Goal: Task Accomplishment & Management: Use online tool/utility

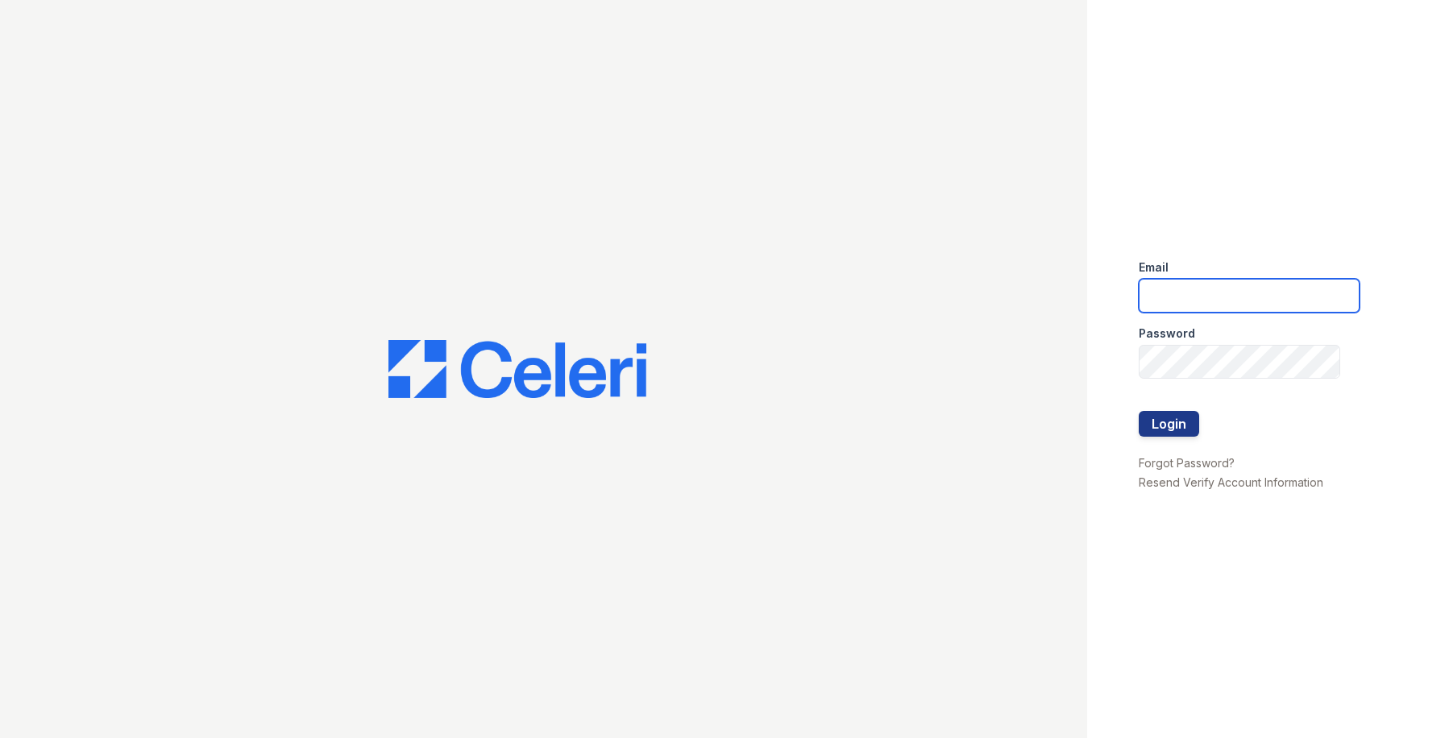
drag, startPoint x: 1183, startPoint y: 292, endPoint x: 1183, endPoint y: 301, distance: 8.9
click at [1183, 292] on input "email" at bounding box center [1248, 296] width 221 height 34
type input "owilliams@trinity-pm.com"
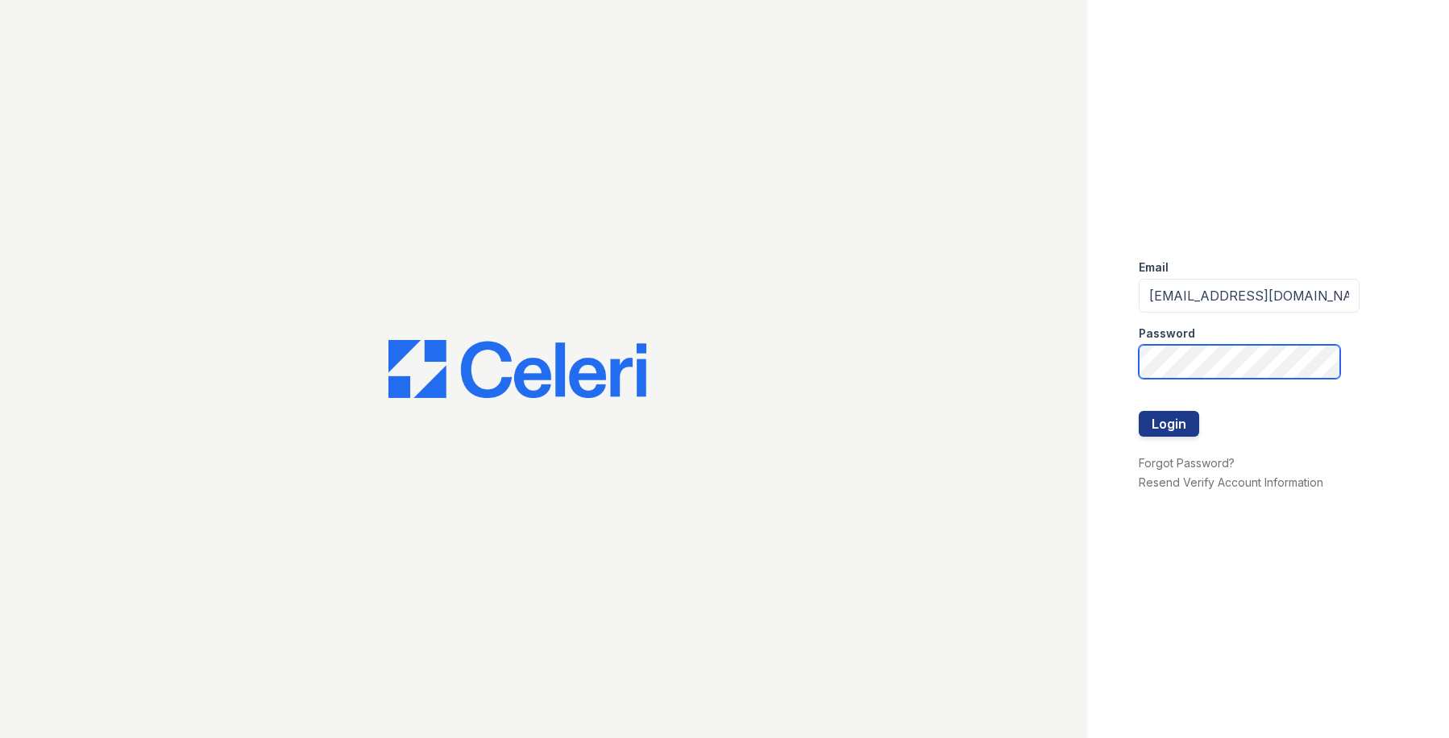
click at [1138, 411] on button "Login" at bounding box center [1168, 424] width 60 height 26
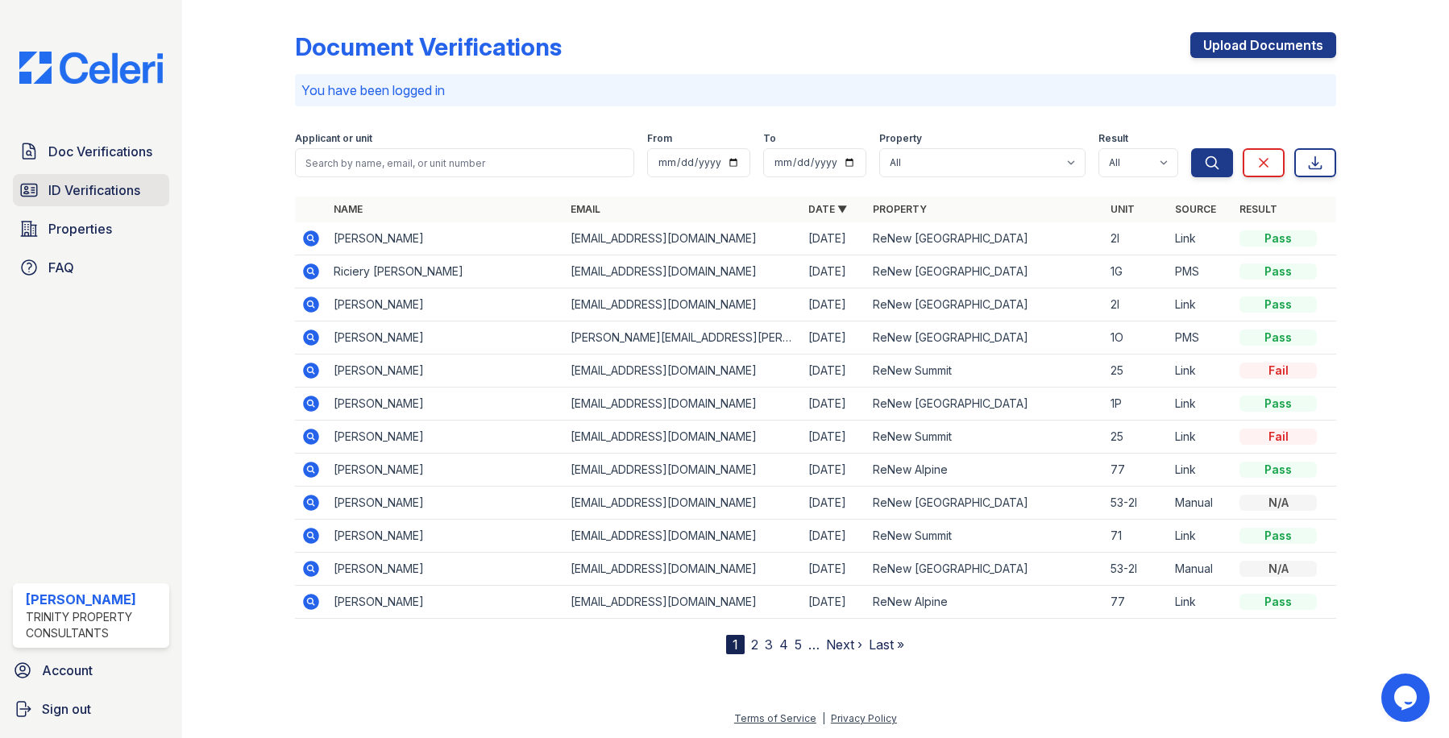
click at [96, 196] on span "ID Verifications" at bounding box center [94, 189] width 92 height 19
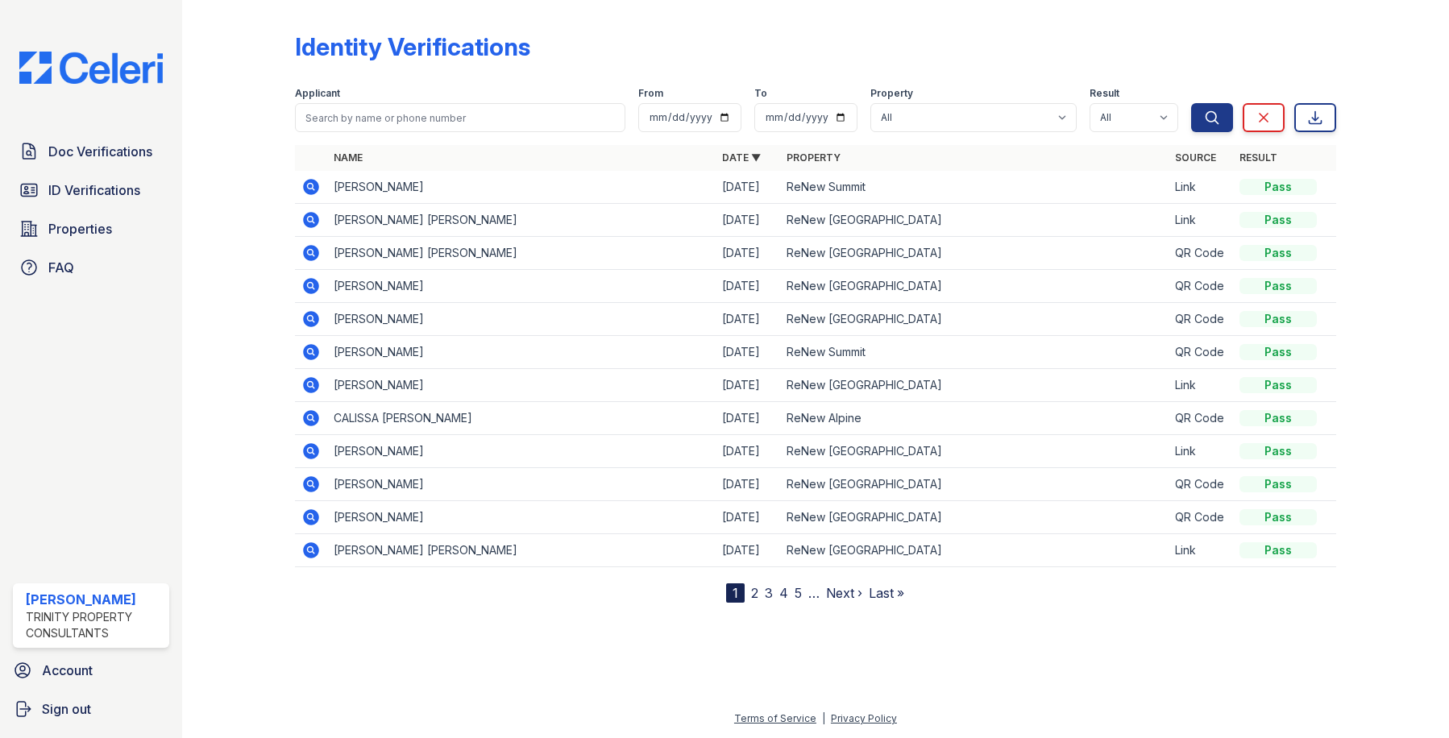
click at [756, 588] on link "2" at bounding box center [754, 593] width 7 height 16
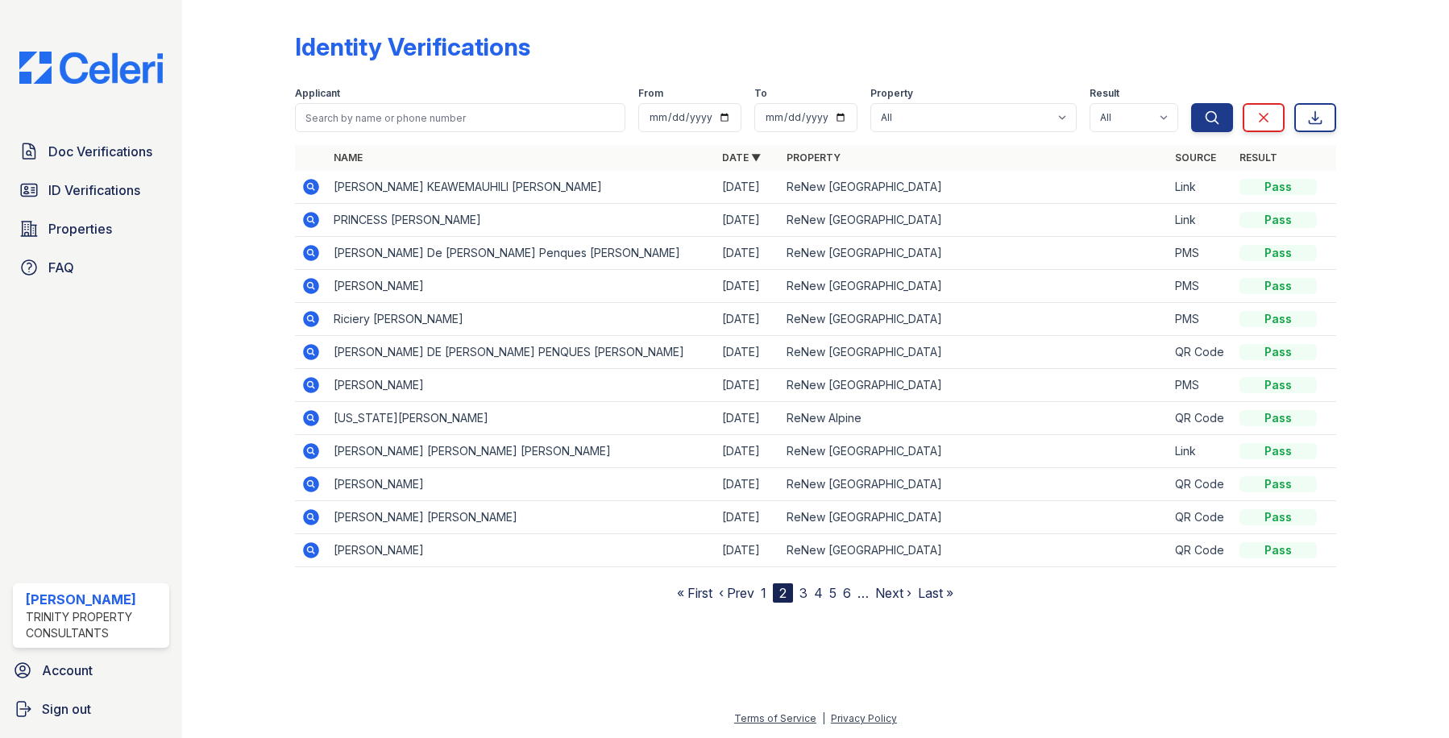
click at [802, 594] on link "3" at bounding box center [803, 593] width 8 height 16
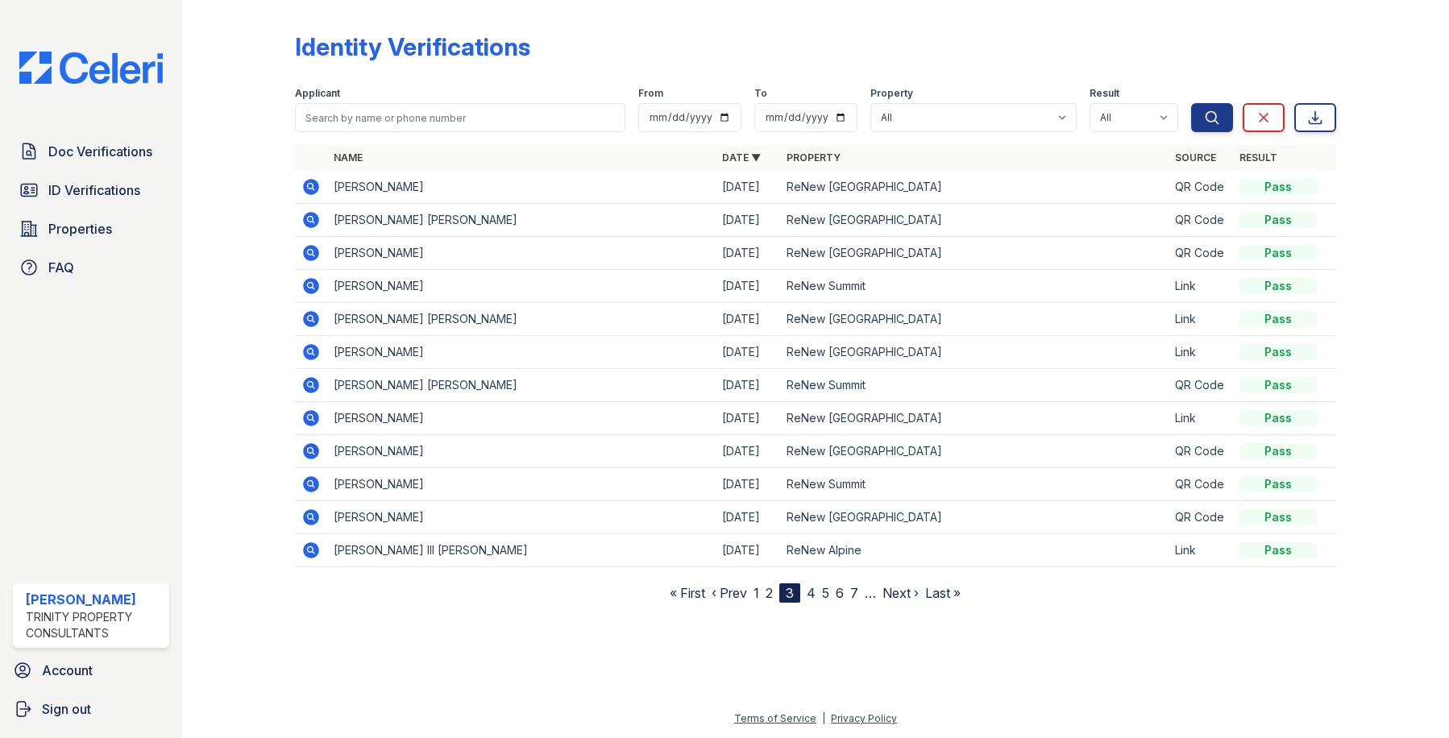
click at [815, 594] on link "4" at bounding box center [810, 593] width 9 height 16
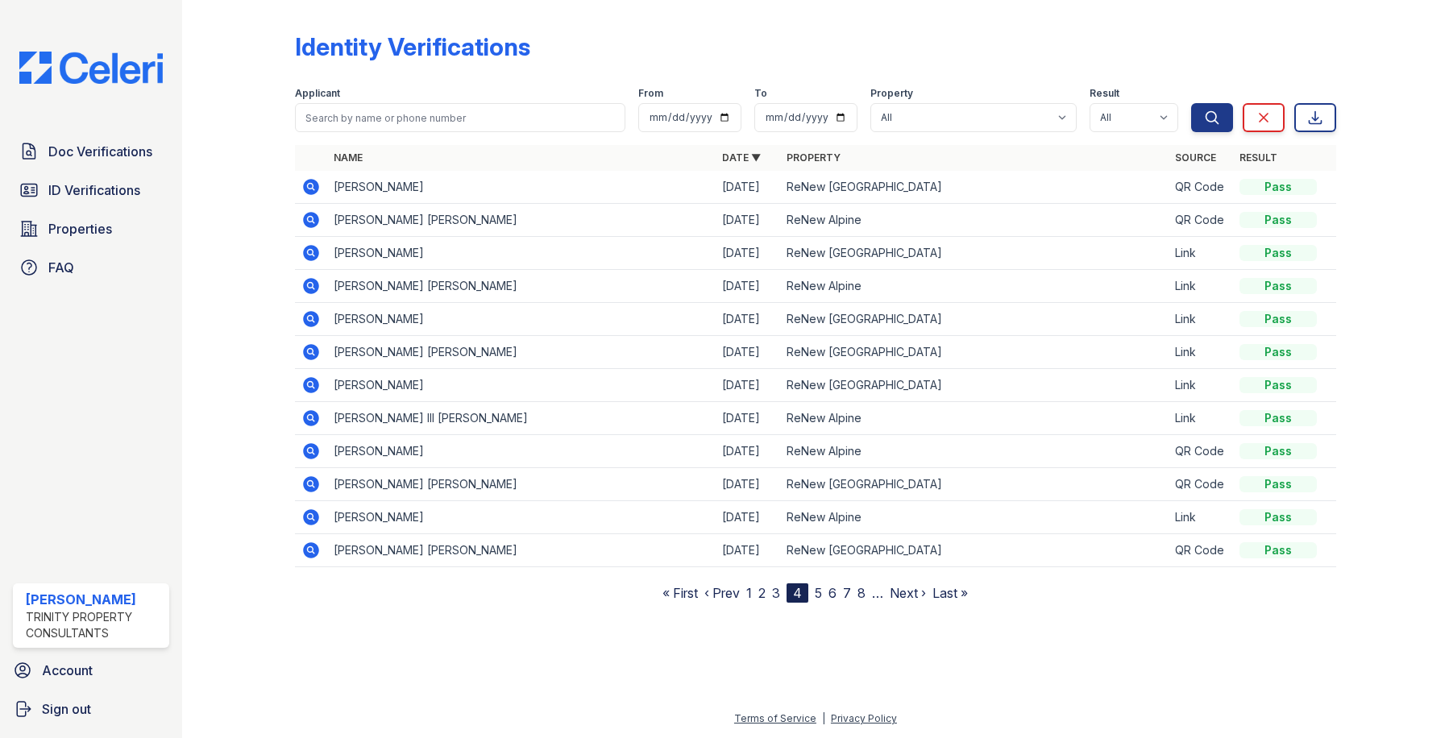
click at [815, 595] on link "5" at bounding box center [818, 593] width 7 height 16
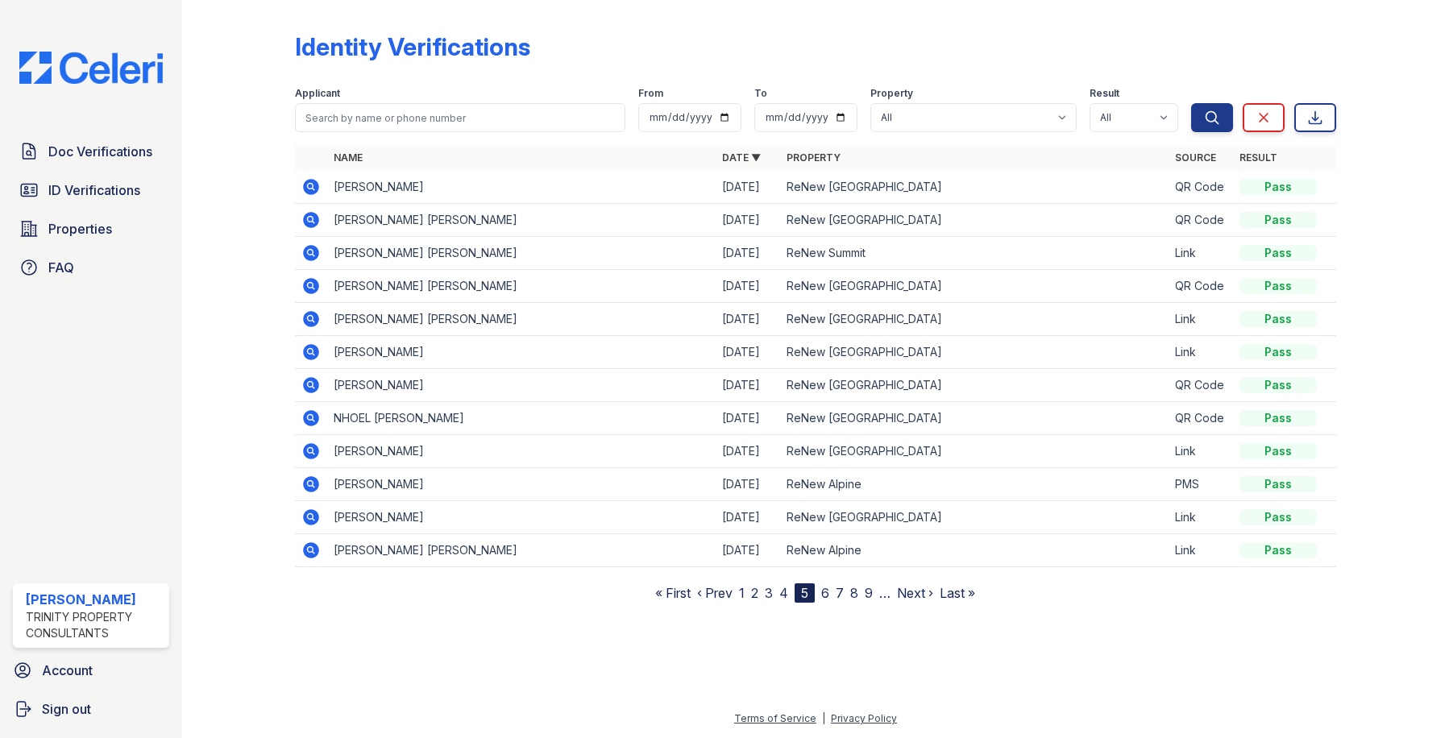
click at [315, 315] on icon at bounding box center [311, 319] width 16 height 16
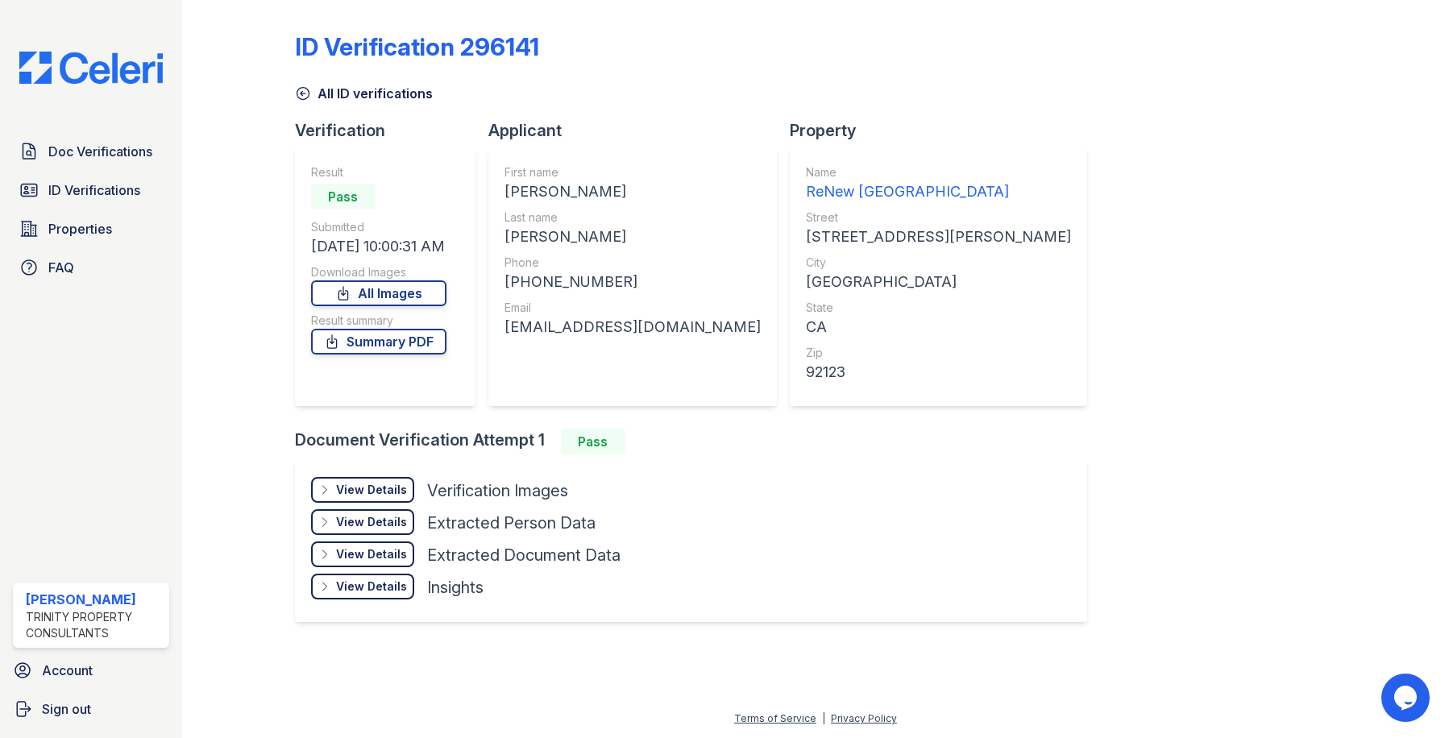
click at [382, 484] on div "View Details" at bounding box center [371, 490] width 71 height 16
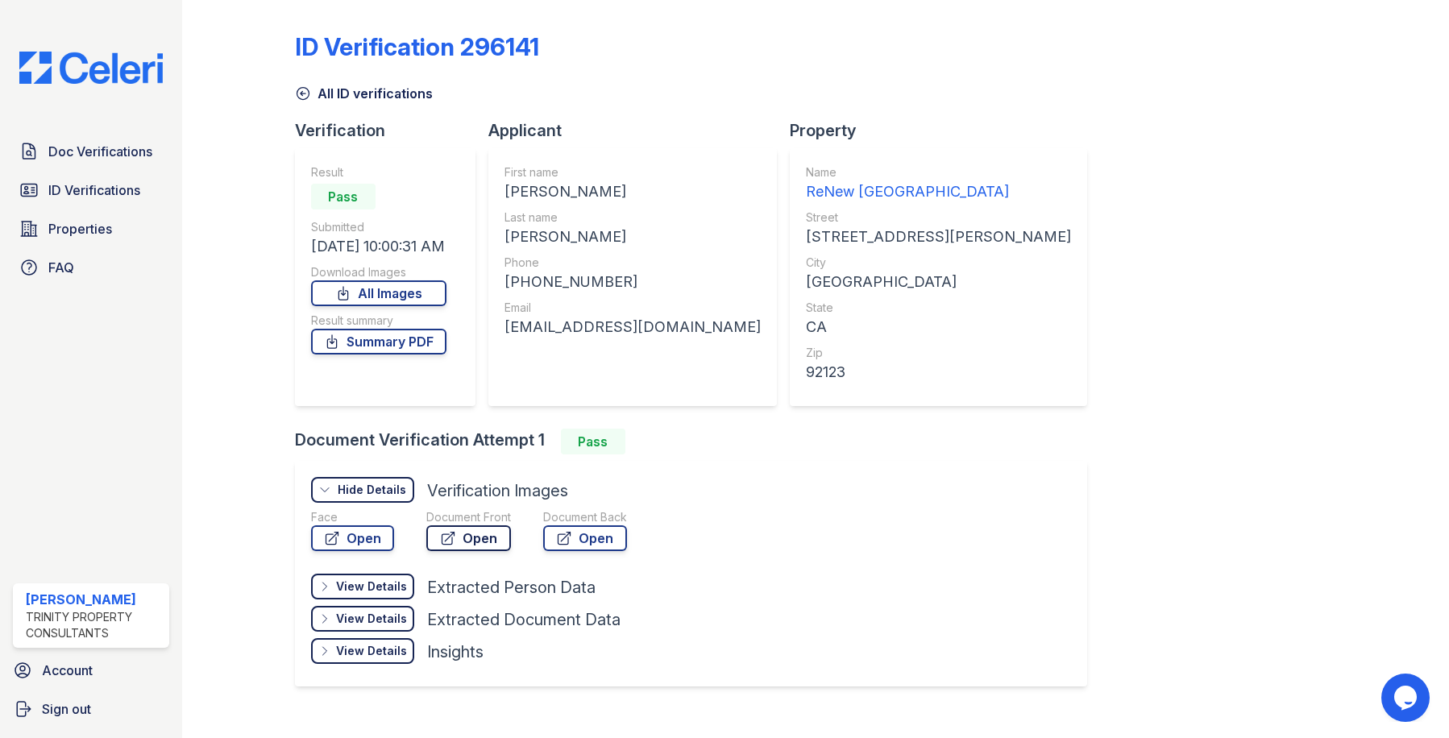
click at [480, 536] on link "Open" at bounding box center [468, 538] width 85 height 26
click at [411, 339] on link "Summary PDF" at bounding box center [378, 342] width 135 height 26
click at [300, 92] on icon at bounding box center [303, 93] width 16 height 16
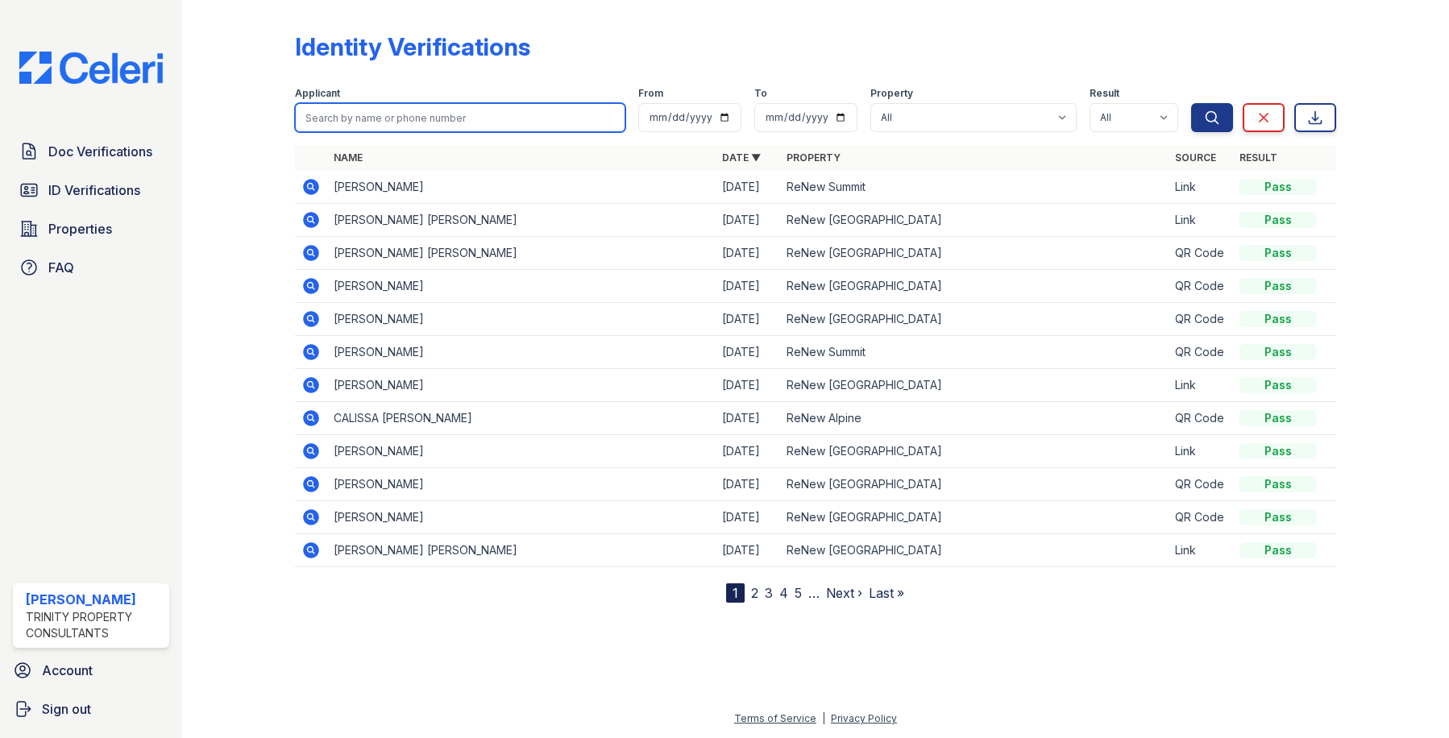
click at [324, 119] on input "search" at bounding box center [460, 117] width 331 height 29
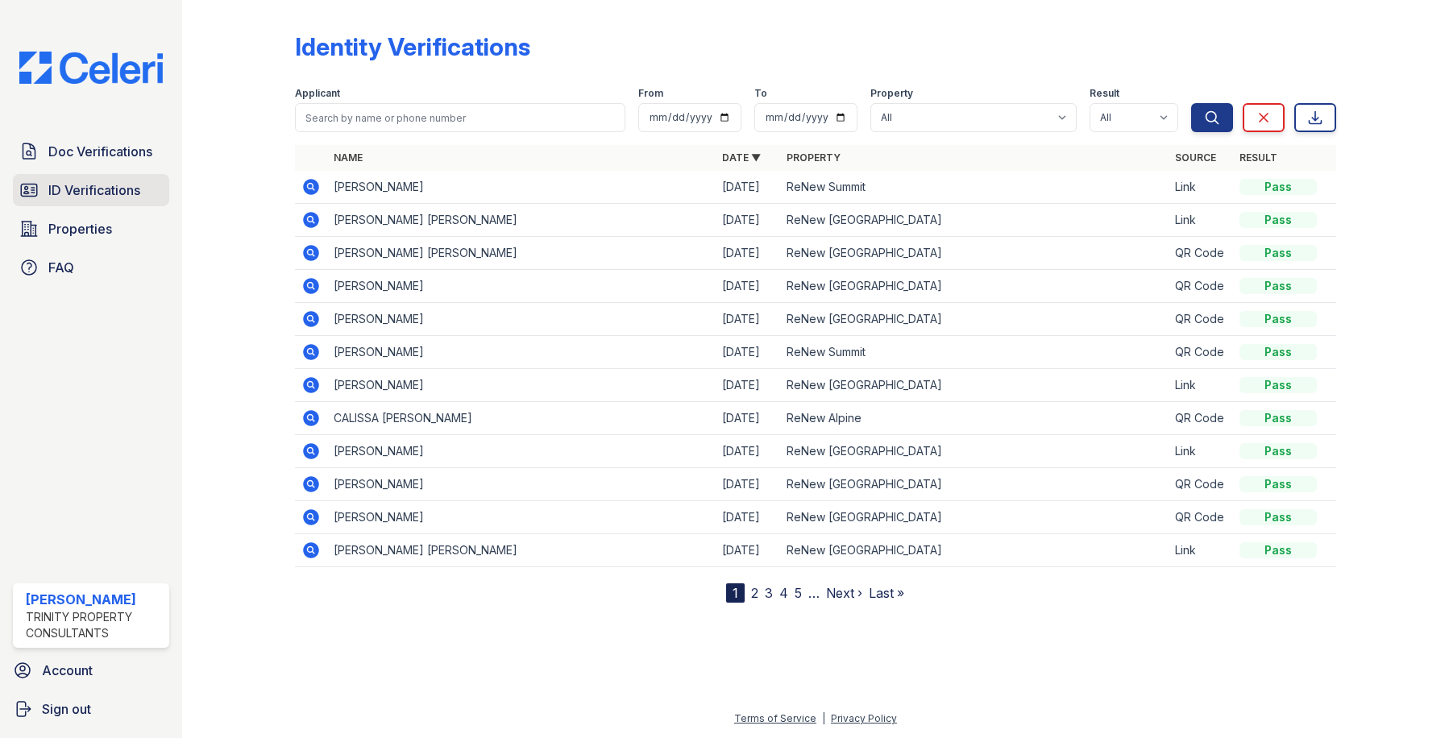
click at [104, 189] on span "ID Verifications" at bounding box center [94, 189] width 92 height 19
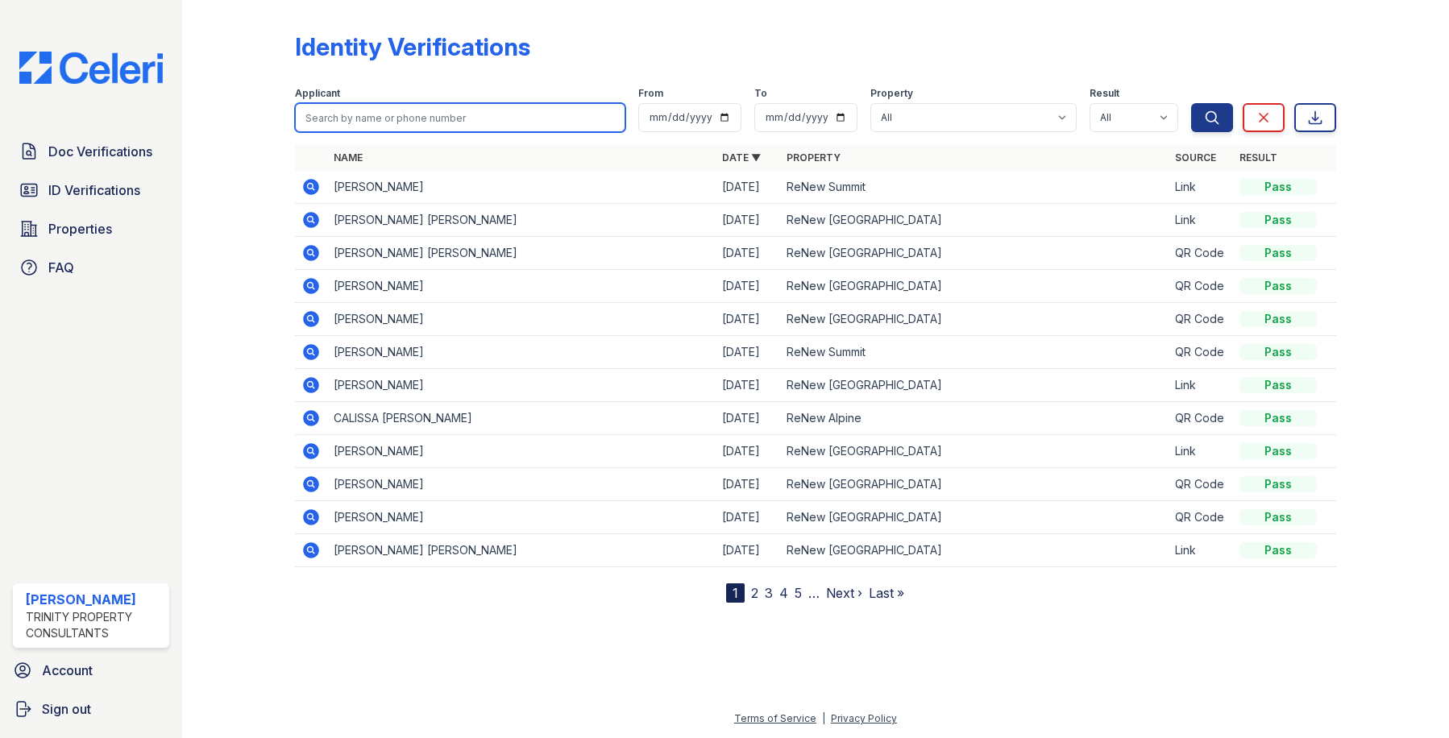
click at [348, 119] on input "search" at bounding box center [460, 117] width 331 height 29
type input "cadence"
click at [1191, 103] on button "Search" at bounding box center [1212, 117] width 42 height 29
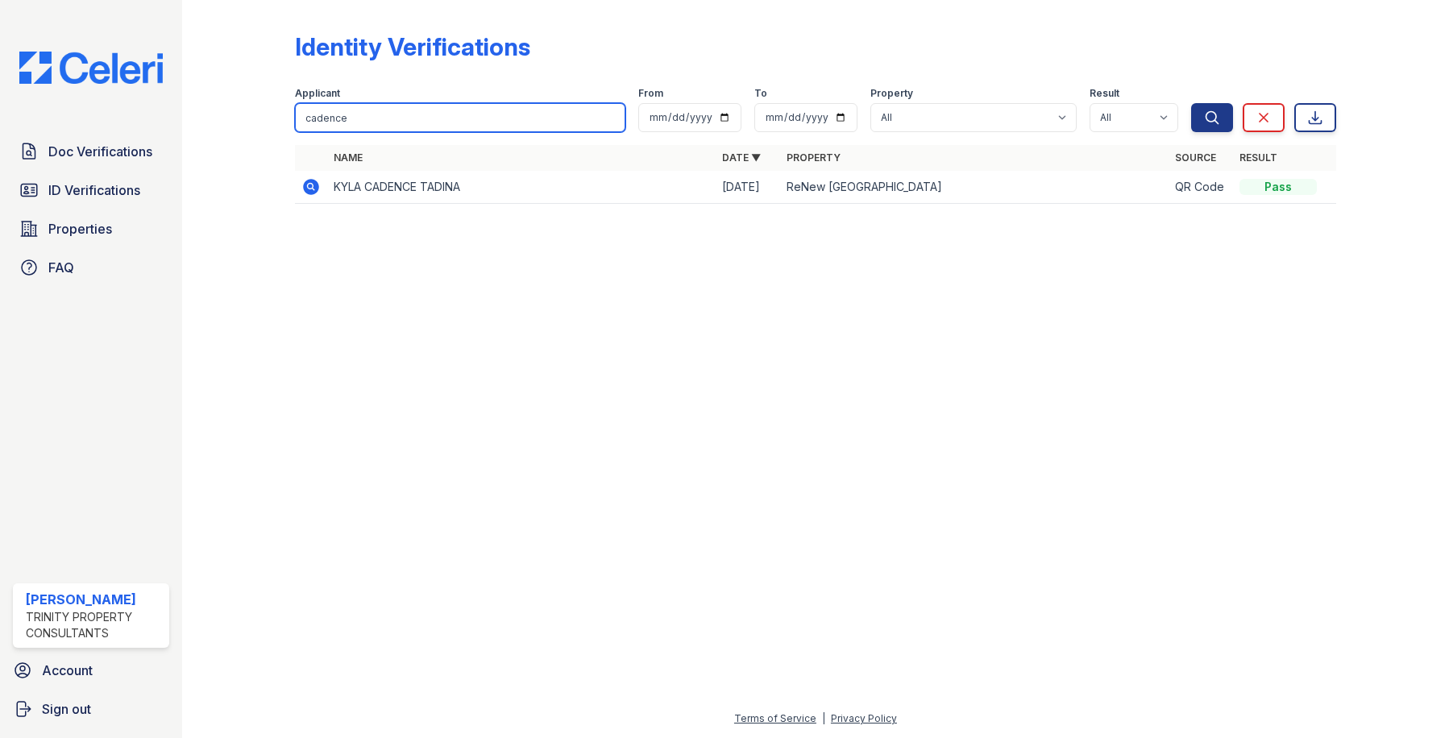
click at [350, 114] on input "cadence" at bounding box center [460, 117] width 331 height 29
click at [384, 118] on input "search" at bounding box center [460, 117] width 331 height 29
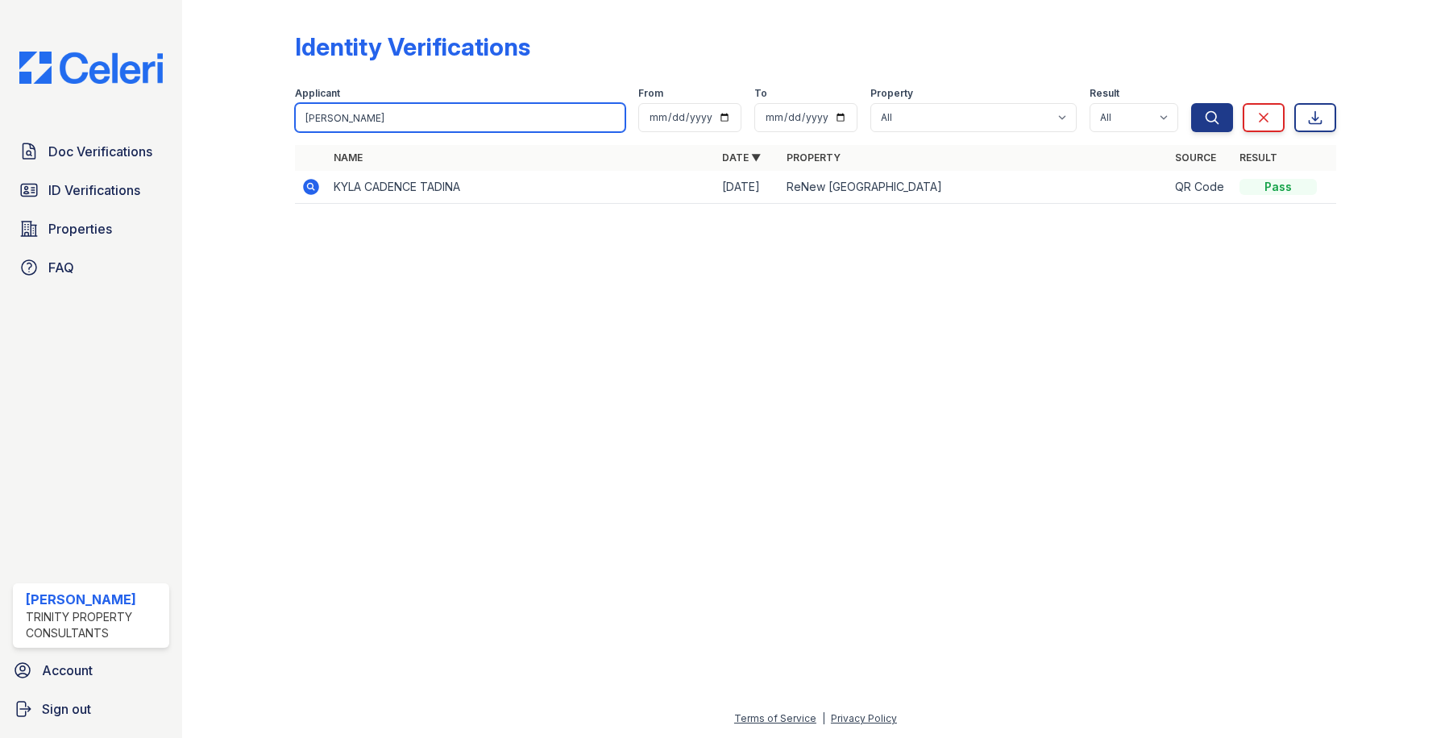
type input "[PERSON_NAME]"
click at [1191, 103] on button "Search" at bounding box center [1212, 117] width 42 height 29
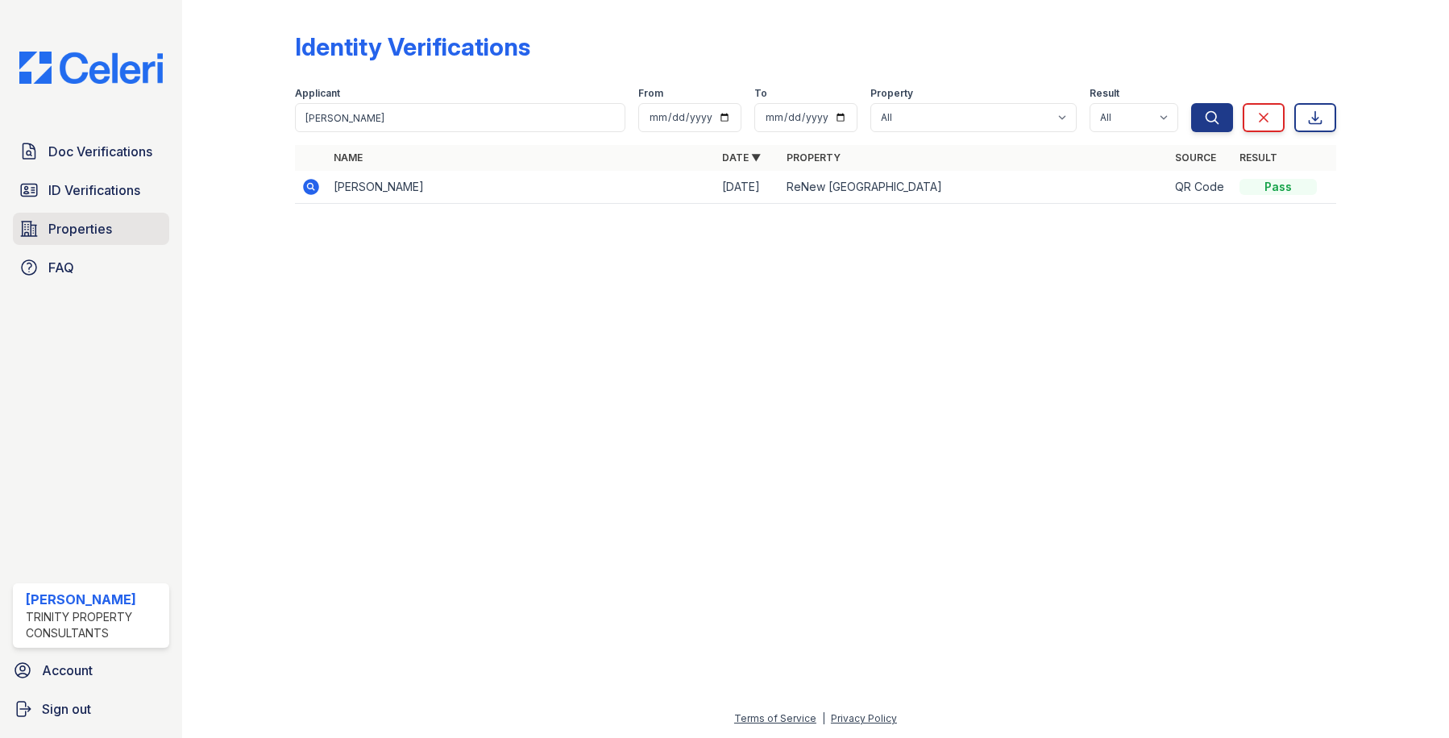
click at [88, 227] on span "Properties" at bounding box center [80, 228] width 64 height 19
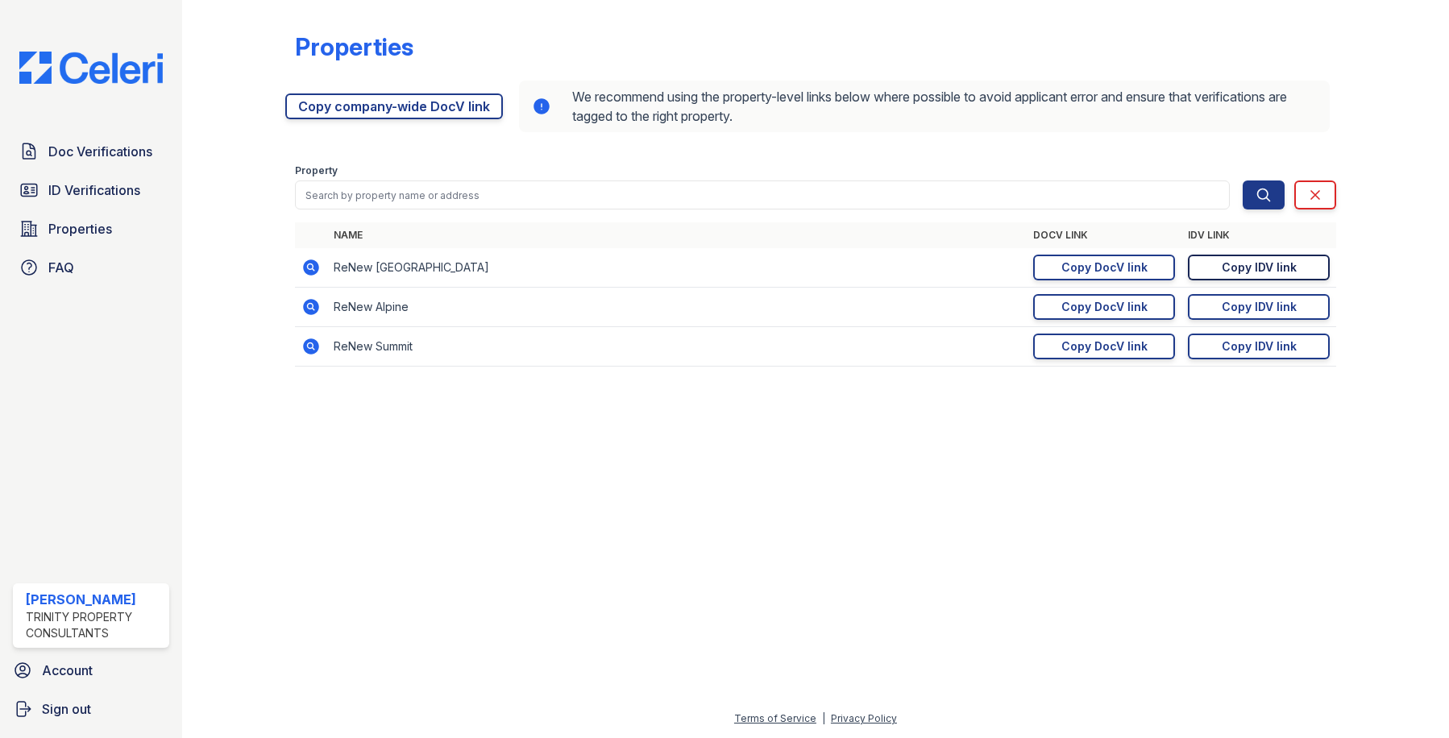
click at [1250, 270] on div "Copy IDV link" at bounding box center [1258, 267] width 75 height 16
